Goal: Task Accomplishment & Management: Manage account settings

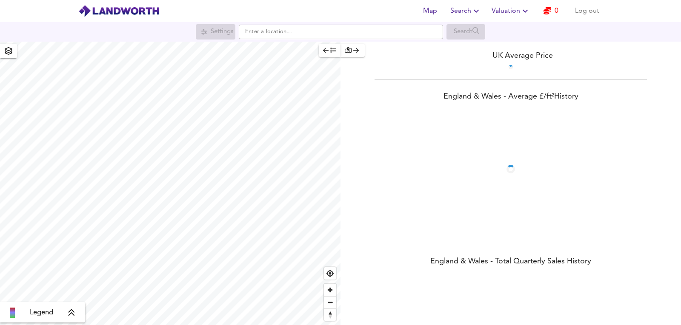
click at [547, 14] on icon "button" at bounding box center [547, 11] width 8 height 8
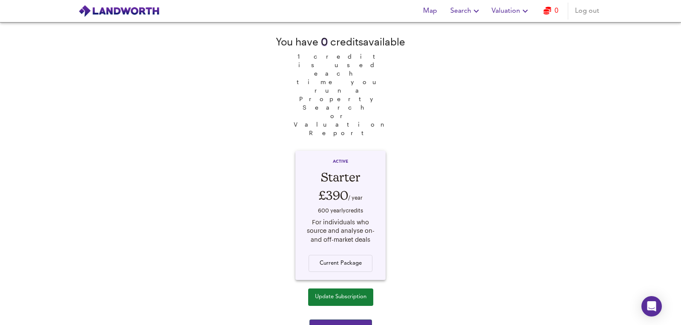
click at [577, 251] on div "You have 0 credit s available 1 credit is used each time you run a Property Sea…" at bounding box center [340, 173] width 681 height 303
drag, startPoint x: 339, startPoint y: 67, endPoint x: 422, endPoint y: 84, distance: 84.8
click at [422, 84] on div "You have 0 credit s available 1 credit is used each time you run a Property Sea…" at bounding box center [340, 173] width 681 height 303
drag, startPoint x: 330, startPoint y: 268, endPoint x: 395, endPoint y: 219, distance: 81.3
click at [527, 167] on div "You have 0 credit s available 1 credit is used each time you run a Property Sea…" at bounding box center [340, 173] width 681 height 303
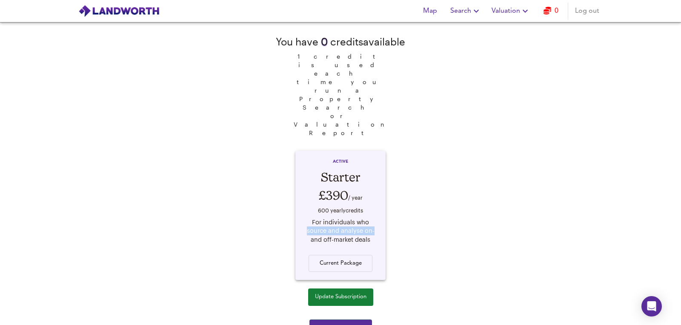
drag, startPoint x: 325, startPoint y: 257, endPoint x: 516, endPoint y: 162, distance: 213.2
click at [516, 162] on div "You have 0 credit s available 1 credit is used each time you run a Property Sea…" at bounding box center [340, 173] width 681 height 303
click at [348, 245] on div "Current Package" at bounding box center [340, 259] width 74 height 28
click at [356, 289] on button "Update Subscription" at bounding box center [340, 297] width 65 height 17
